Goal: Task Accomplishment & Management: Complete application form

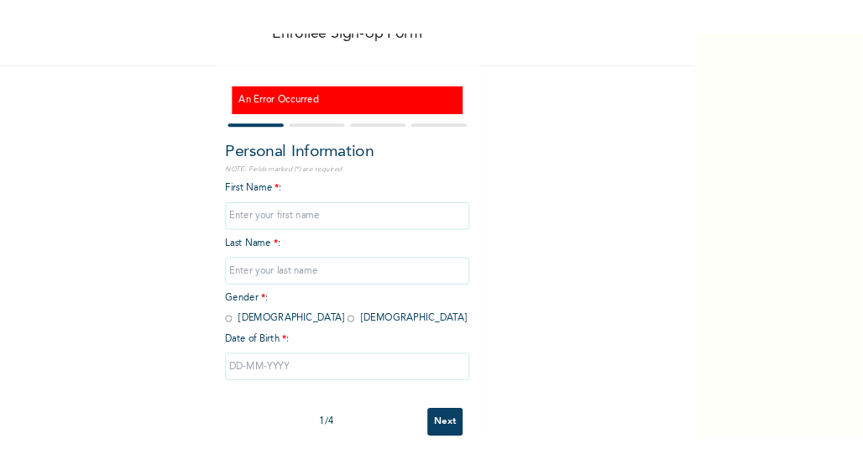
scroll to position [97, 0]
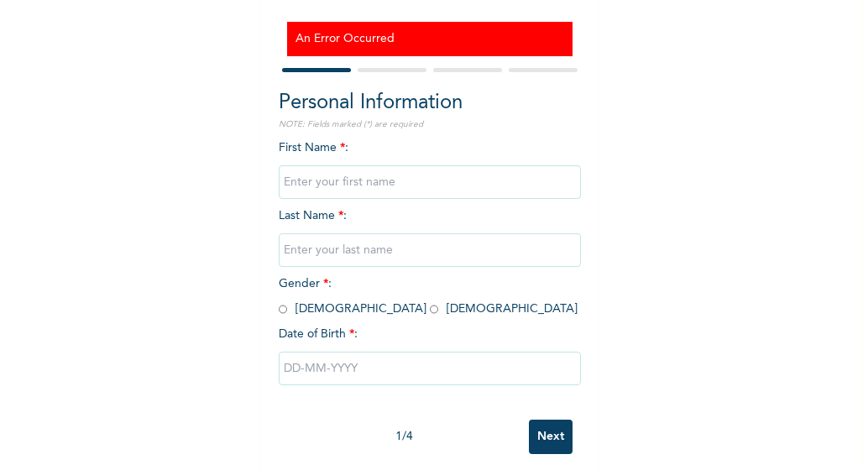
scroll to position [161, 0]
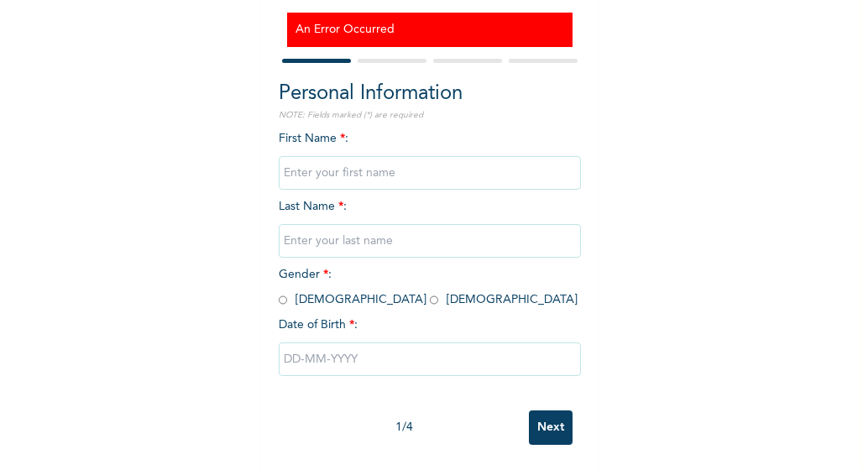
click at [537, 434] on input "Next" at bounding box center [551, 428] width 44 height 34
click at [333, 176] on input "text" at bounding box center [430, 173] width 302 height 34
type input "Chibuzor"
type input "Okechukwu"
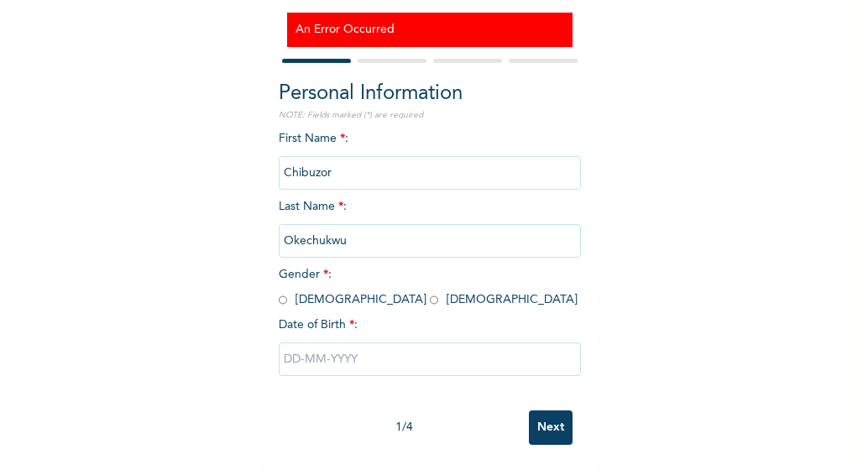
click at [279, 300] on input "radio" at bounding box center [283, 300] width 8 height 16
radio input "true"
click at [331, 358] on input "text" at bounding box center [430, 360] width 302 height 34
select select "7"
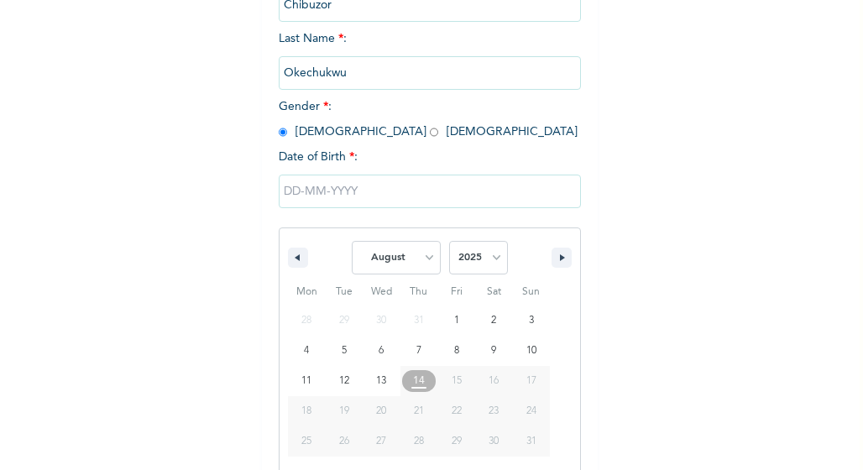
scroll to position [346, 0]
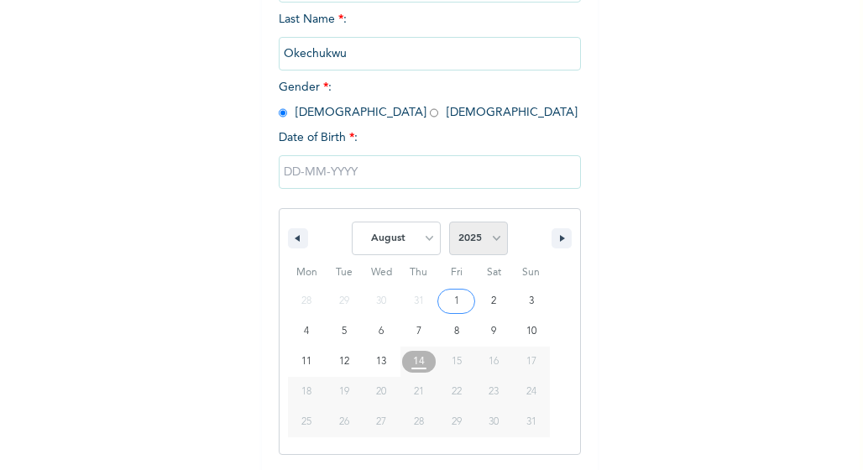
click at [494, 243] on select "2025 2024 2023 2022 2021 2020 2019 2018 2017 2016 2015 2014 2013 2012 2011 2010…" at bounding box center [478, 239] width 59 height 34
select select "2003"
click at [449, 224] on select "2025 2024 2023 2022 2021 2020 2019 2018 2017 2016 2015 2014 2013 2012 2011 2010…" at bounding box center [478, 239] width 59 height 34
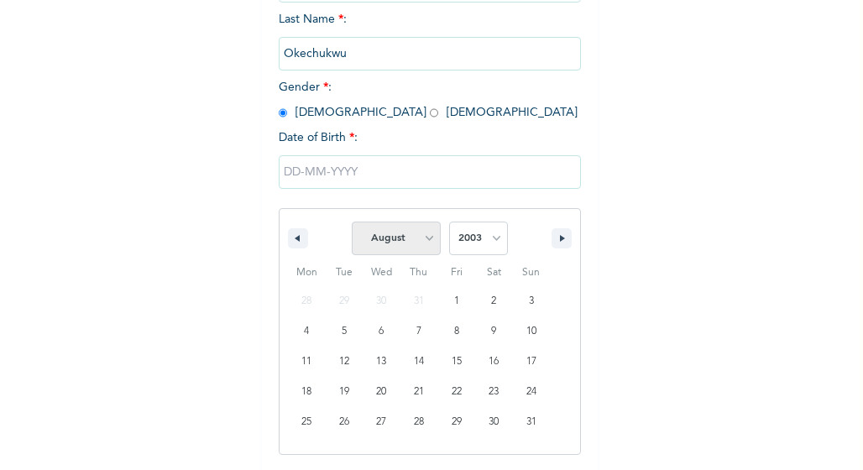
click at [428, 247] on select "January February March April May June July August September October November De…" at bounding box center [396, 239] width 89 height 34
select select "5"
click at [352, 224] on select "January February March April May June July August September October November De…" at bounding box center [396, 239] width 89 height 34
type input "06/30/2003"
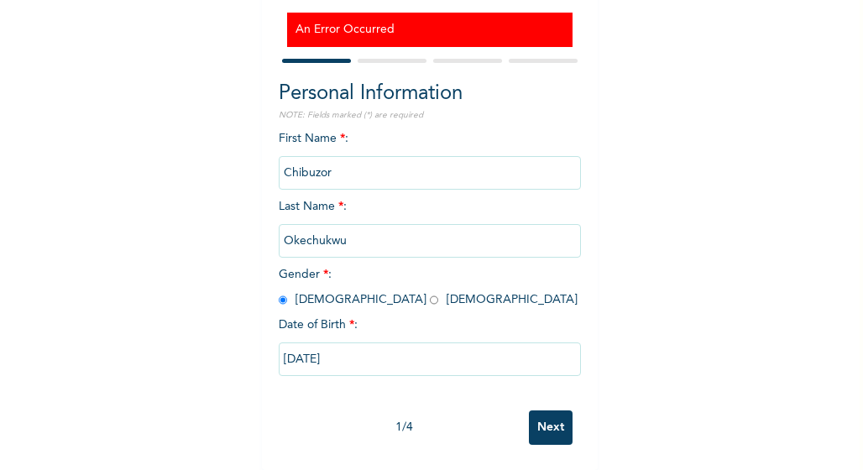
click at [548, 413] on input "Next" at bounding box center [551, 428] width 44 height 34
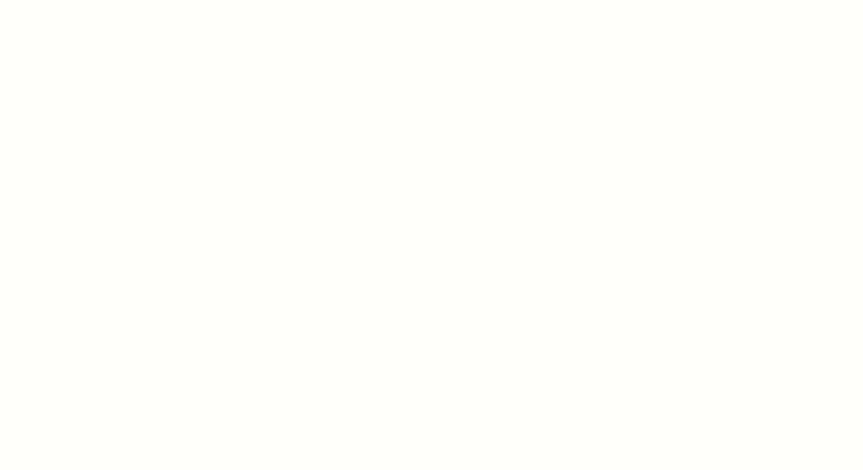
click at [776, 255] on div at bounding box center [431, 235] width 863 height 470
click at [788, 205] on div at bounding box center [431, 235] width 863 height 470
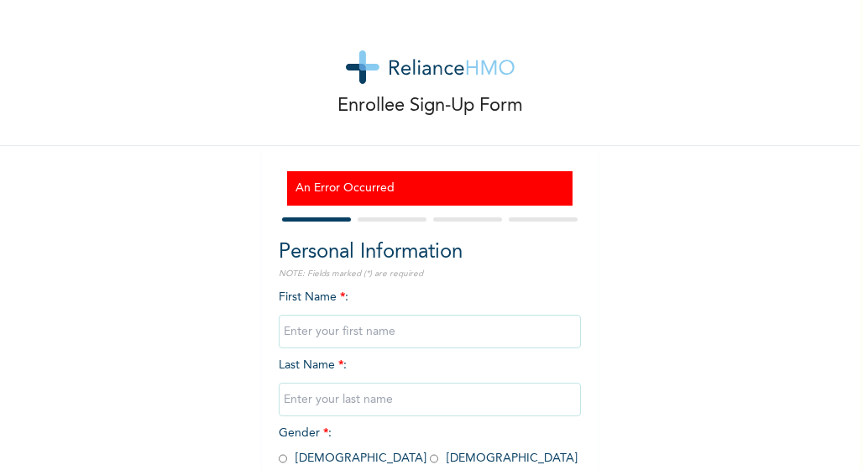
click at [364, 336] on input "text" at bounding box center [430, 332] width 302 height 34
type input "Chibuzor"
type input "Okechukwu"
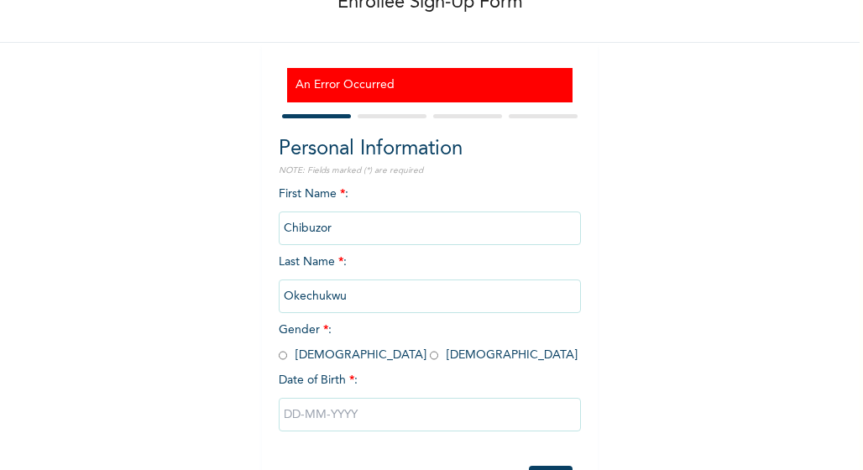
scroll to position [99, 0]
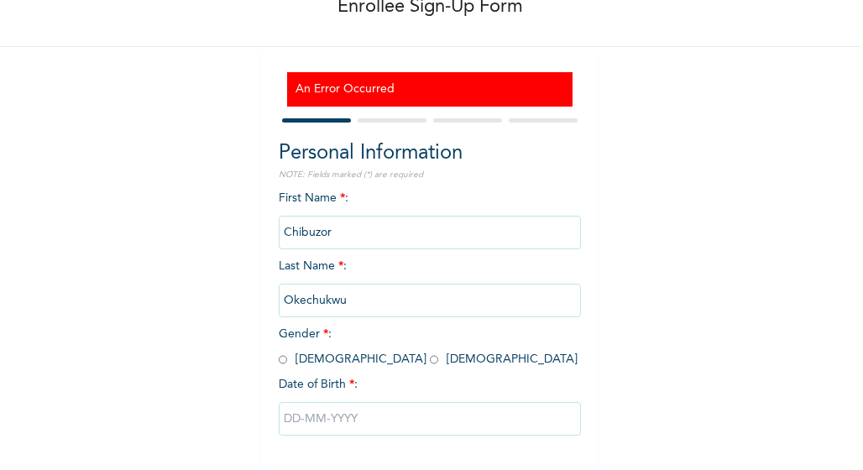
click at [279, 362] on input "radio" at bounding box center [283, 360] width 8 height 16
radio input "true"
click at [385, 426] on input "text" at bounding box center [430, 419] width 302 height 34
select select "7"
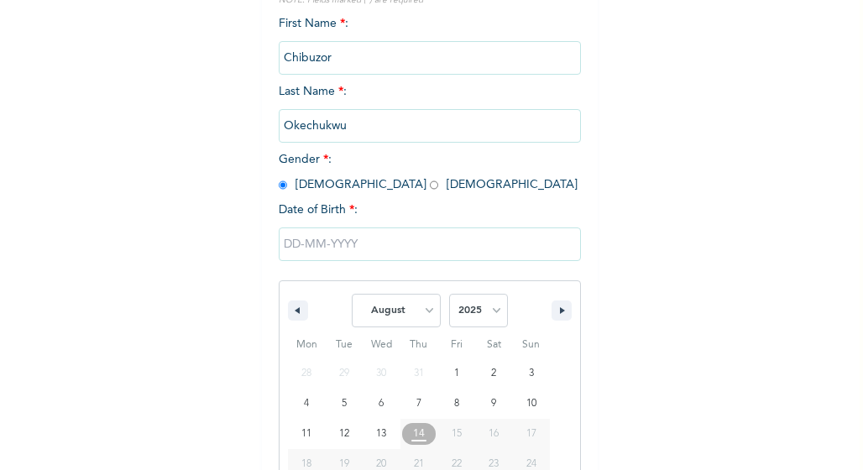
scroll to position [346, 0]
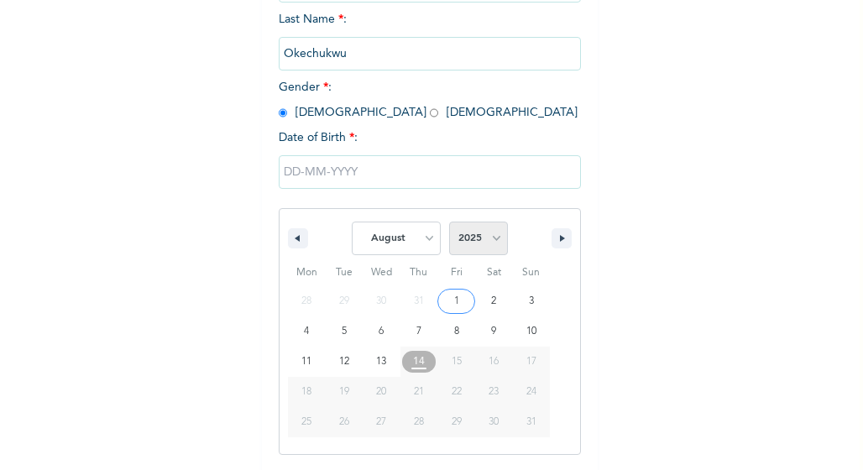
click at [497, 248] on select "2025 2024 2023 2022 2021 2020 2019 2018 2017 2016 2015 2014 2013 2012 2011 2010…" at bounding box center [478, 239] width 59 height 34
select select "2003"
click at [449, 224] on select "2025 2024 2023 2022 2021 2020 2019 2018 2017 2016 2015 2014 2013 2012 2011 2010…" at bounding box center [478, 239] width 59 height 34
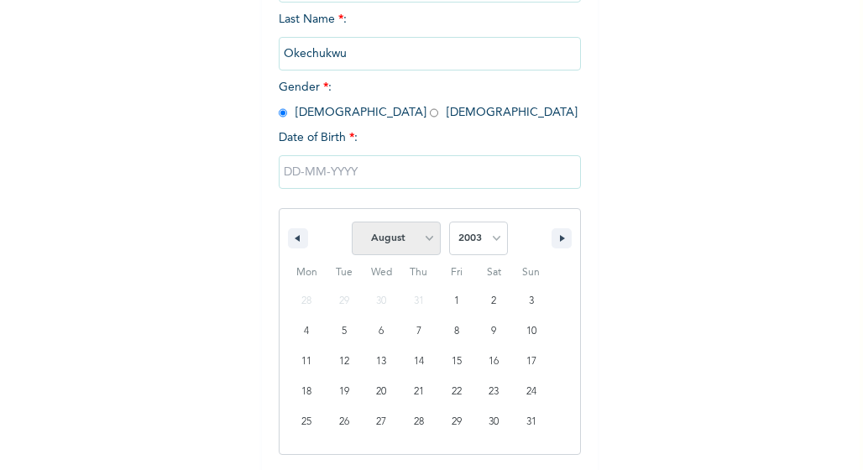
click at [425, 244] on select "January February March April May June July August September October November De…" at bounding box center [396, 239] width 89 height 34
select select "5"
click at [352, 224] on select "January February March April May June July August September October November De…" at bounding box center [396, 239] width 89 height 34
type input "06/30/2003"
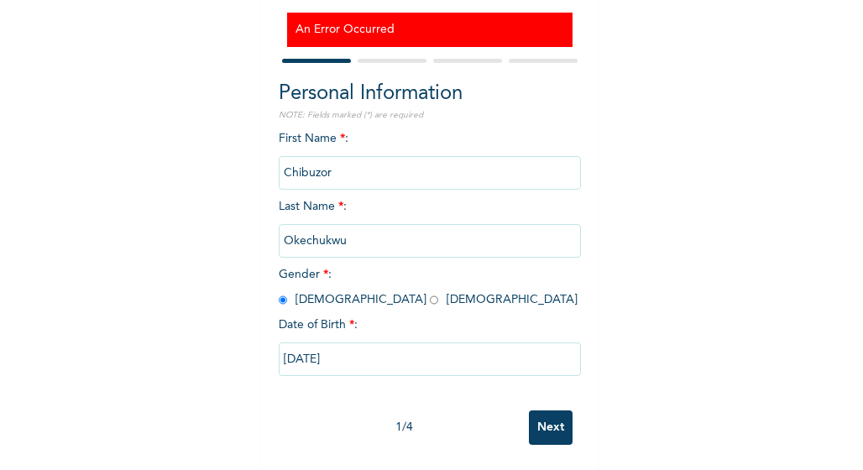
scroll to position [173, 0]
click at [540, 414] on input "Next" at bounding box center [551, 428] width 44 height 34
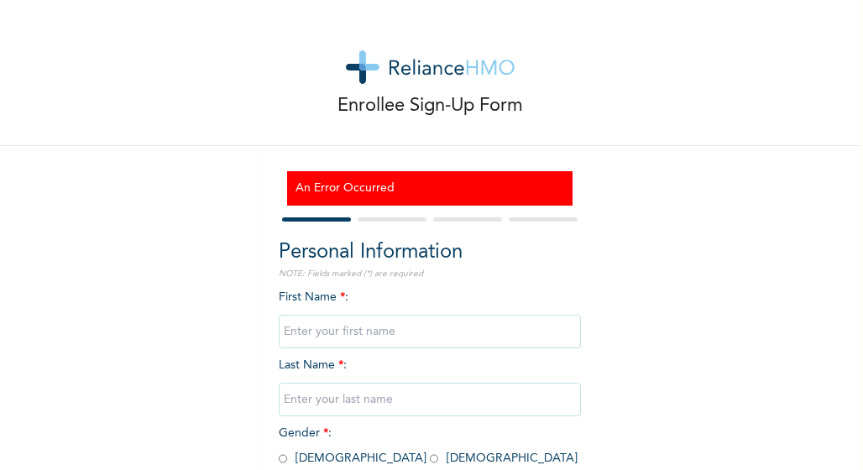
click at [385, 226] on form "Personal Information NOTE: Fields marked (*) are required First Name * : Last N…" at bounding box center [430, 413] width 302 height 398
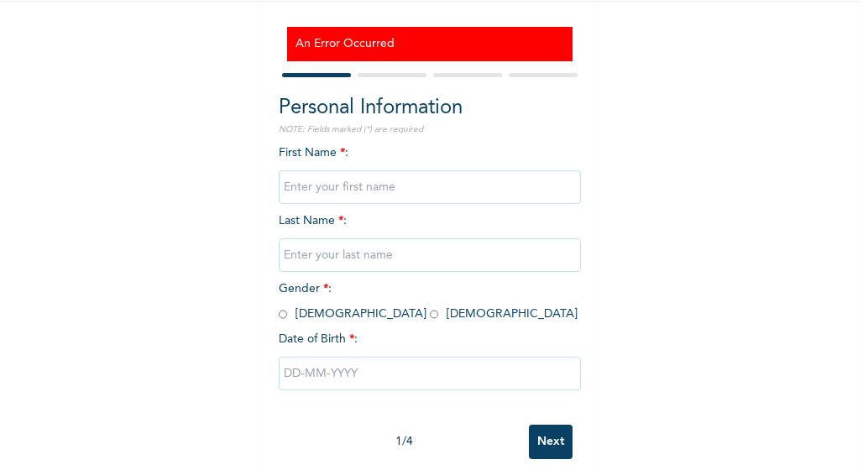
scroll to position [173, 0]
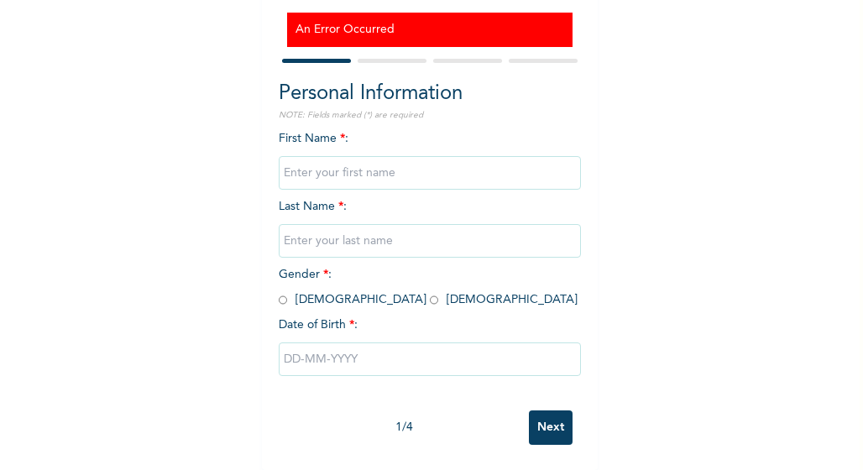
click at [540, 417] on input "Next" at bounding box center [551, 428] width 44 height 34
click at [462, 207] on div "First Name * : Last Name * : Gender * : [DEMOGRAPHIC_DATA] [DEMOGRAPHIC_DATA] D…" at bounding box center [430, 266] width 302 height 272
click at [433, 156] on input "text" at bounding box center [430, 173] width 302 height 34
type input "Chibuzor"
type input "Okechukwu"
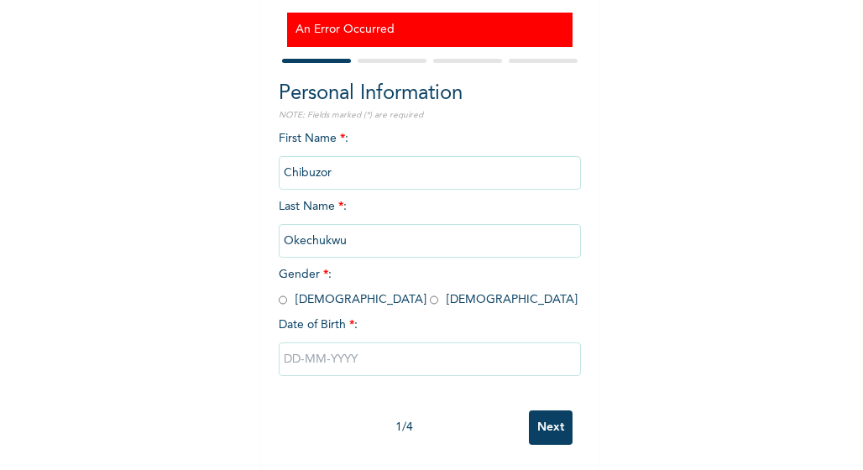
click at [551, 421] on input "Next" at bounding box center [551, 428] width 44 height 34
click at [279, 292] on input "radio" at bounding box center [283, 300] width 8 height 16
radio input "true"
click at [319, 353] on input "text" at bounding box center [430, 360] width 302 height 34
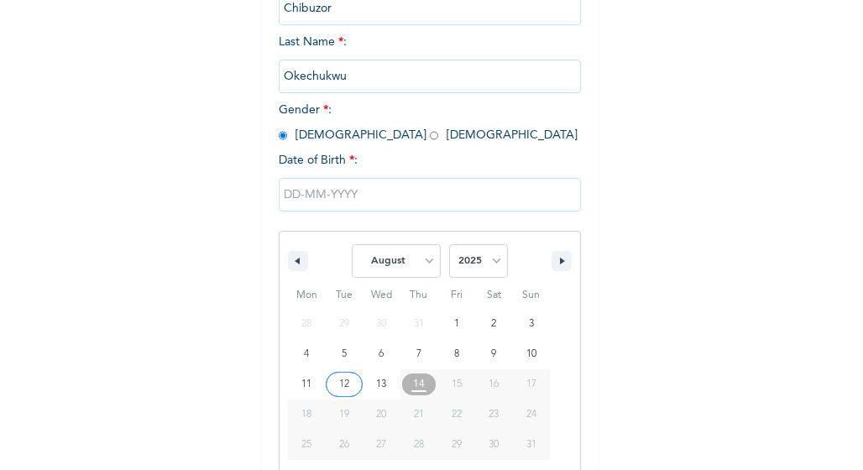
scroll to position [346, 0]
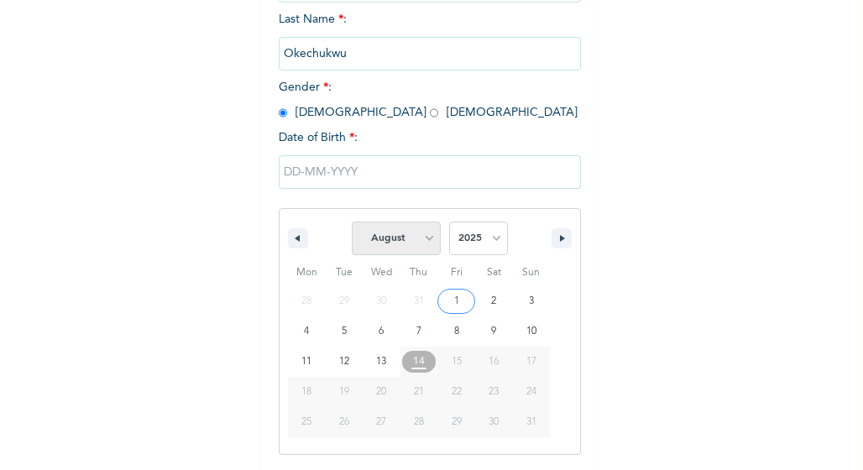
click at [420, 244] on select "January February March April May June July August September October November De…" at bounding box center [396, 239] width 89 height 34
select select "5"
click at [352, 224] on select "January February March April May June July August September October November De…" at bounding box center [396, 239] width 89 height 34
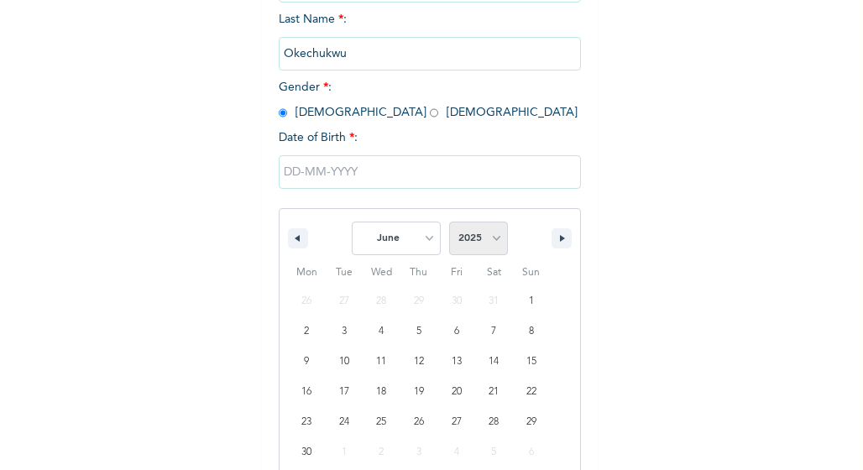
click at [492, 239] on select "2025 2024 2023 2022 2021 2020 2019 2018 2017 2016 2015 2014 2013 2012 2011 2010…" at bounding box center [478, 239] width 59 height 34
select select "2003"
click at [449, 224] on select "2025 2024 2023 2022 2021 2020 2019 2018 2017 2016 2015 2014 2013 2012 2011 2010…" at bounding box center [478, 239] width 59 height 34
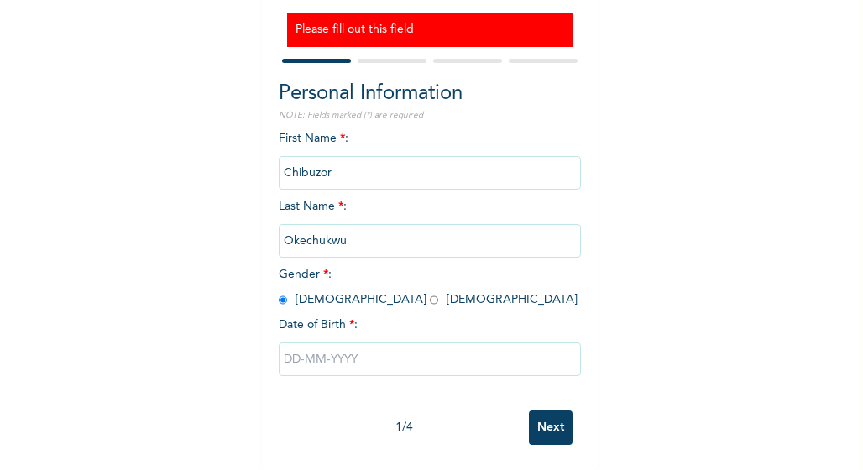
click at [401, 343] on input "text" at bounding box center [430, 360] width 302 height 34
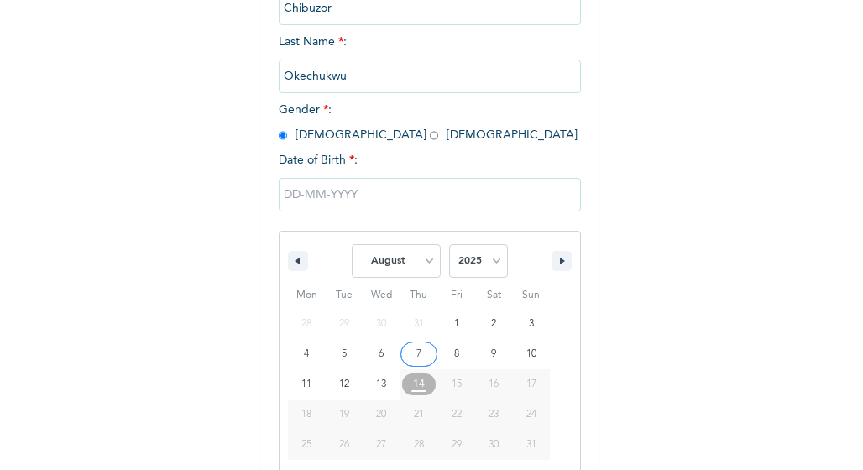
scroll to position [346, 0]
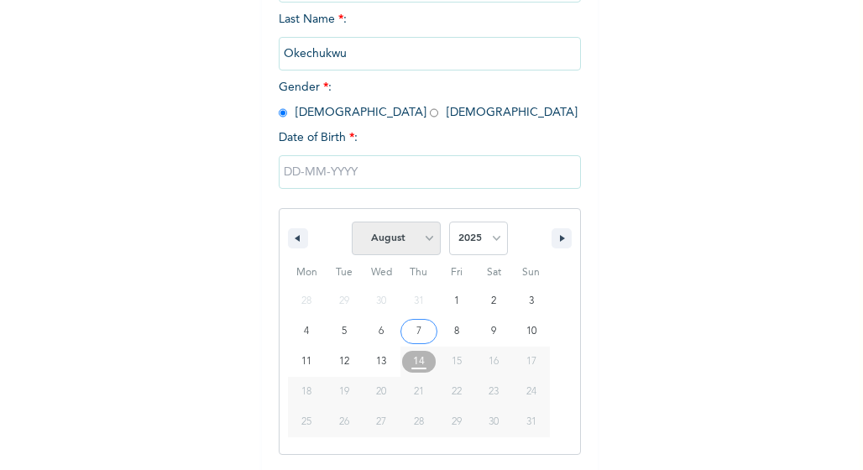
click at [428, 235] on select "January February March April May June July August September October November De…" at bounding box center [396, 239] width 89 height 34
select select "5"
click at [352, 224] on select "January February March April May June July August September October November De…" at bounding box center [396, 239] width 89 height 34
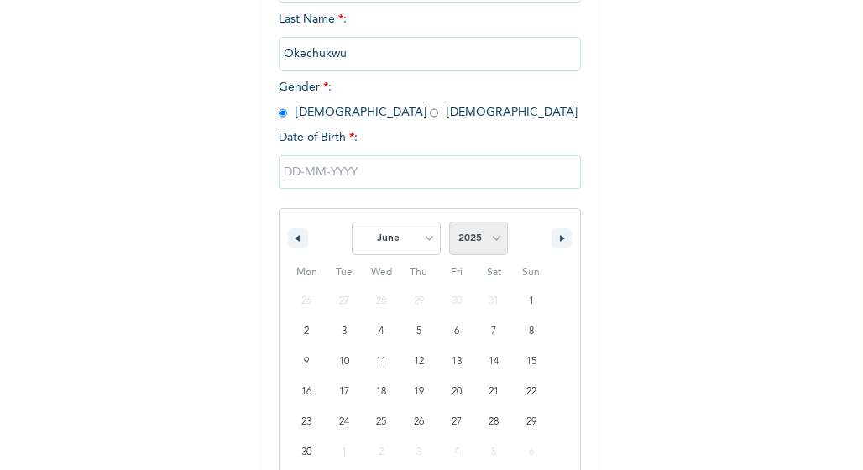
click at [490, 240] on select "2025 2024 2023 2022 2021 2020 2019 2018 2017 2016 2015 2014 2013 2012 2011 2010…" at bounding box center [478, 239] width 59 height 34
select select "2003"
click at [449, 224] on select "2025 2024 2023 2022 2021 2020 2019 2018 2017 2016 2015 2014 2013 2012 2011 2010…" at bounding box center [478, 239] width 59 height 34
type input "06/30/2003"
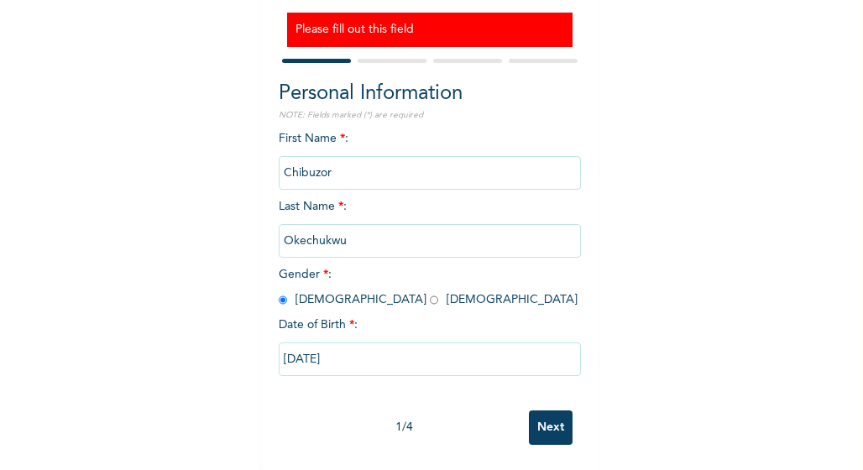
scroll to position [173, 0]
click at [550, 411] on input "Next" at bounding box center [551, 428] width 44 height 34
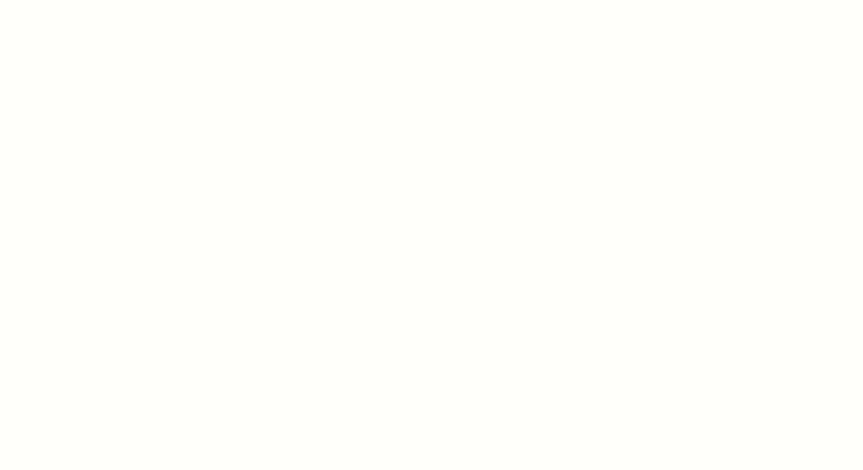
click at [541, 260] on div at bounding box center [431, 235] width 863 height 470
